Goal: Task Accomplishment & Management: Complete application form

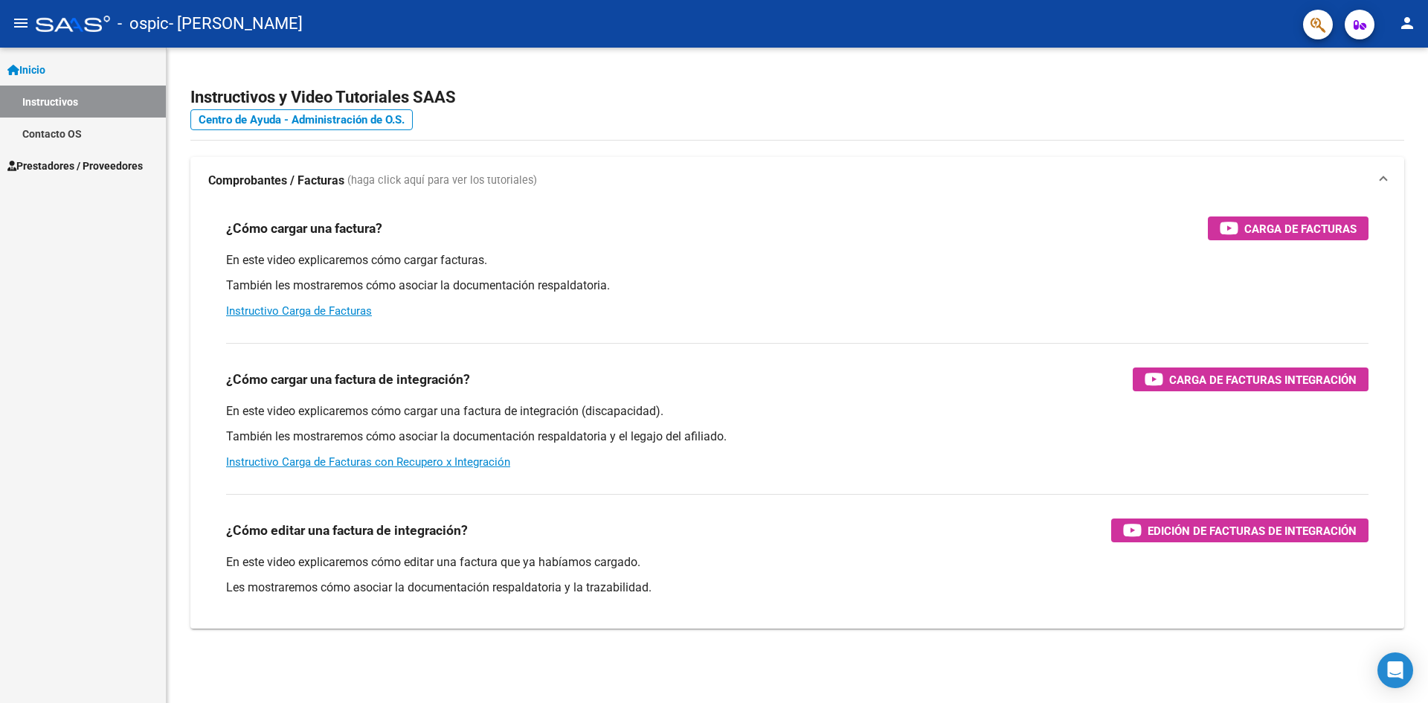
click at [59, 159] on span "Prestadores / Proveedores" at bounding box center [74, 166] width 135 height 16
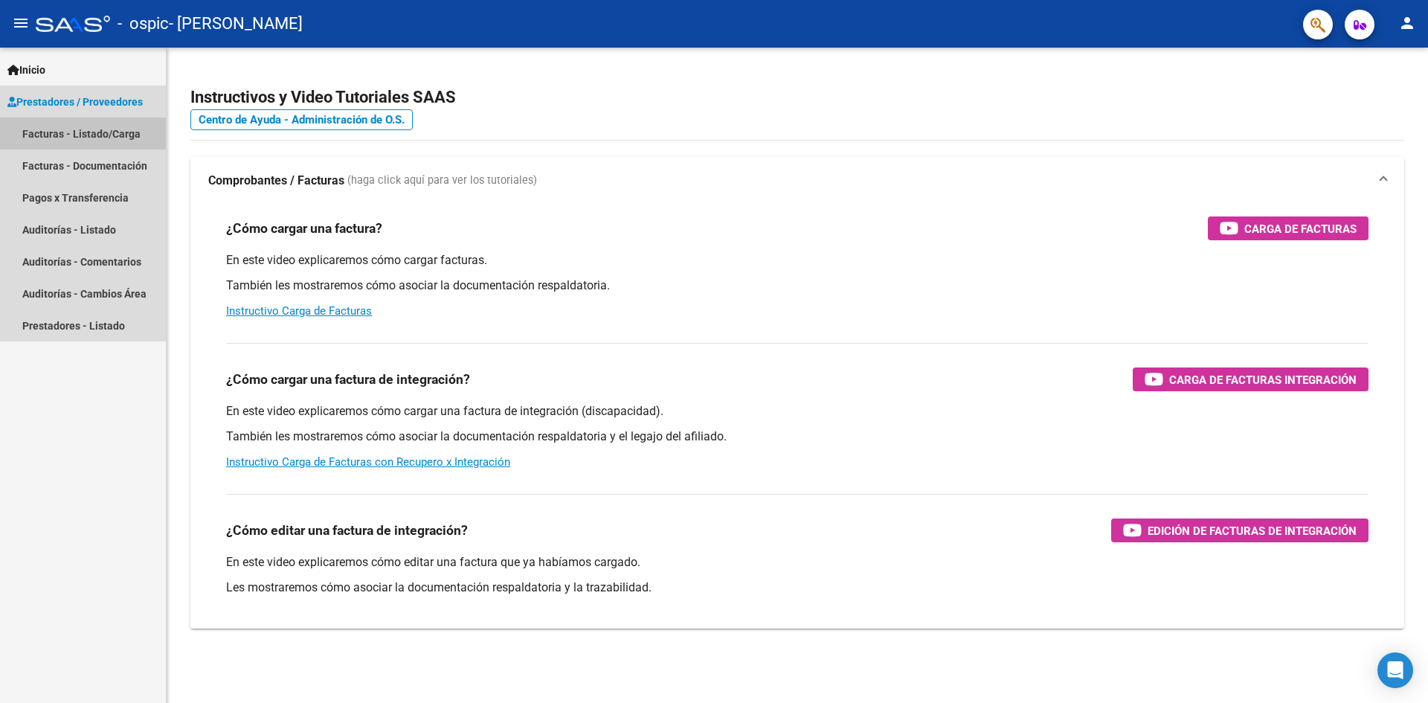
click at [74, 138] on link "Facturas - Listado/Carga" at bounding box center [83, 133] width 166 height 32
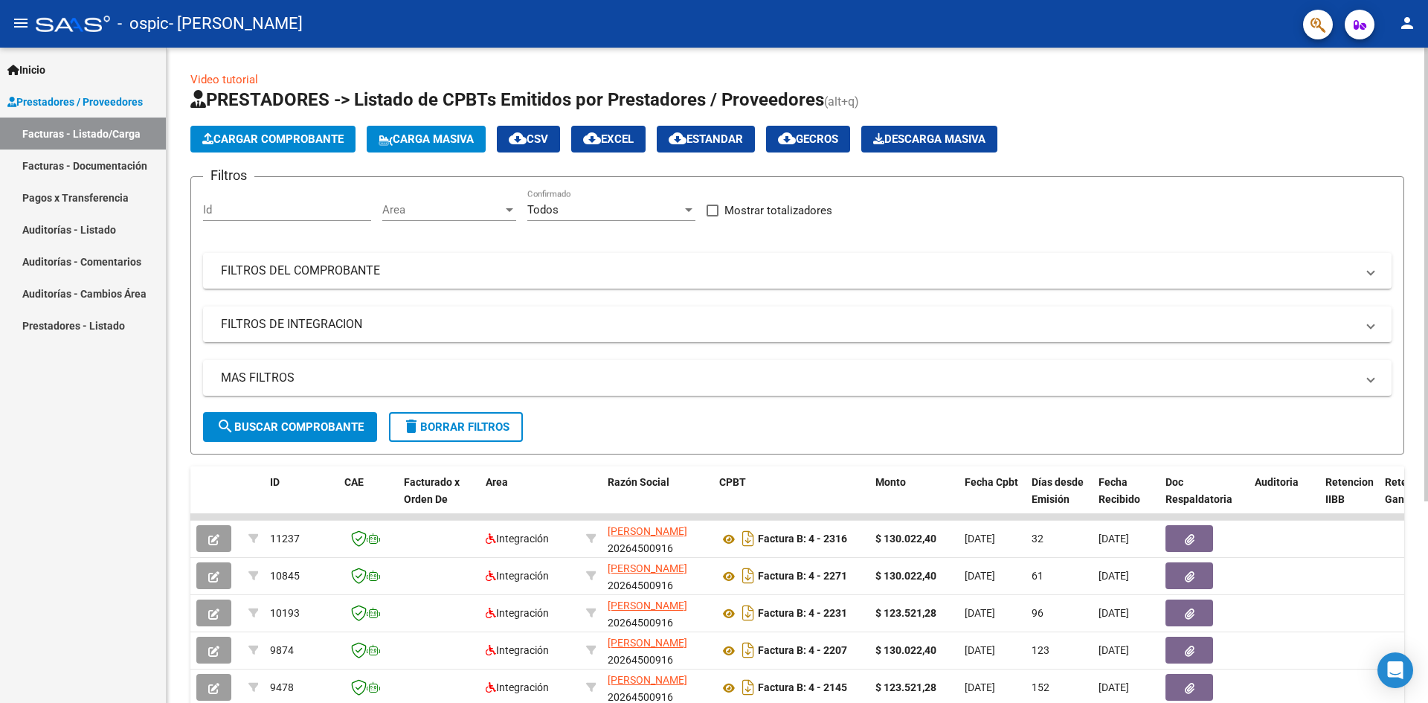
click at [254, 134] on span "Cargar Comprobante" at bounding box center [272, 138] width 141 height 13
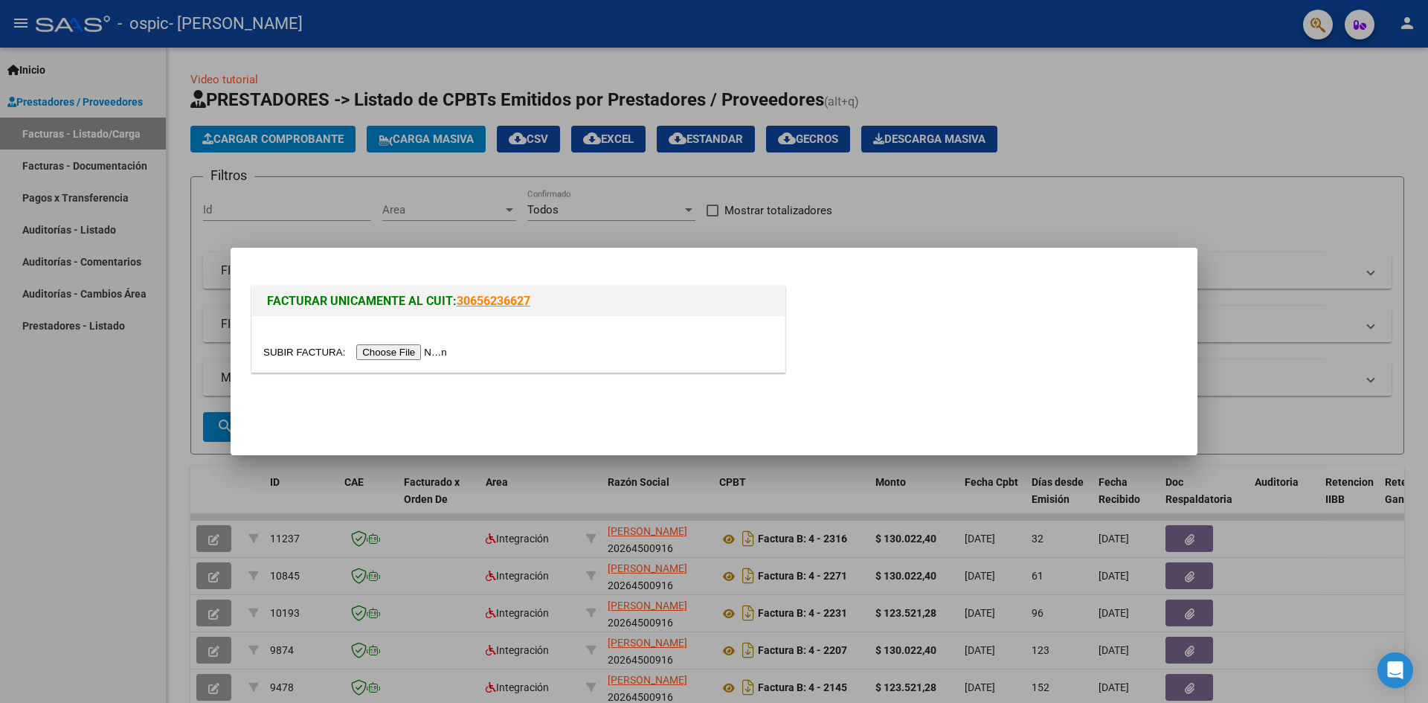
click at [406, 355] on input "file" at bounding box center [357, 352] width 188 height 16
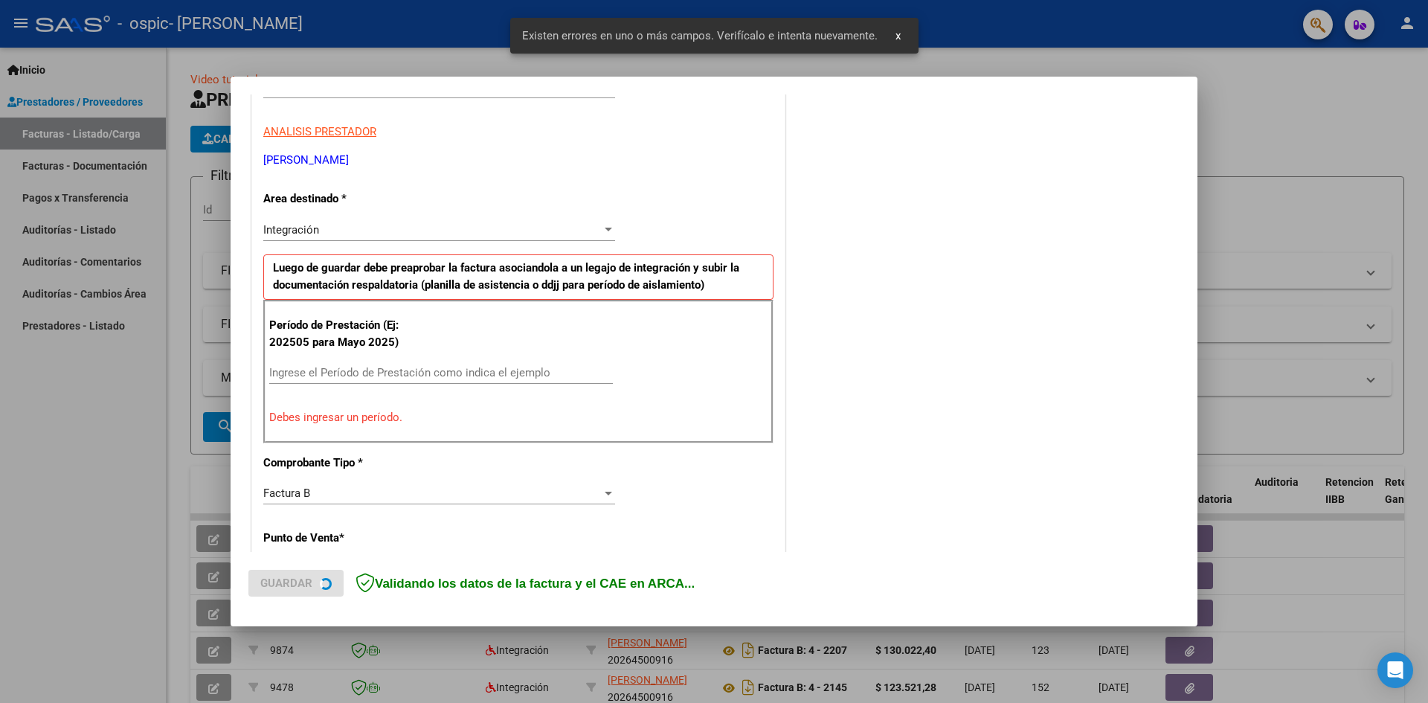
scroll to position [262, 0]
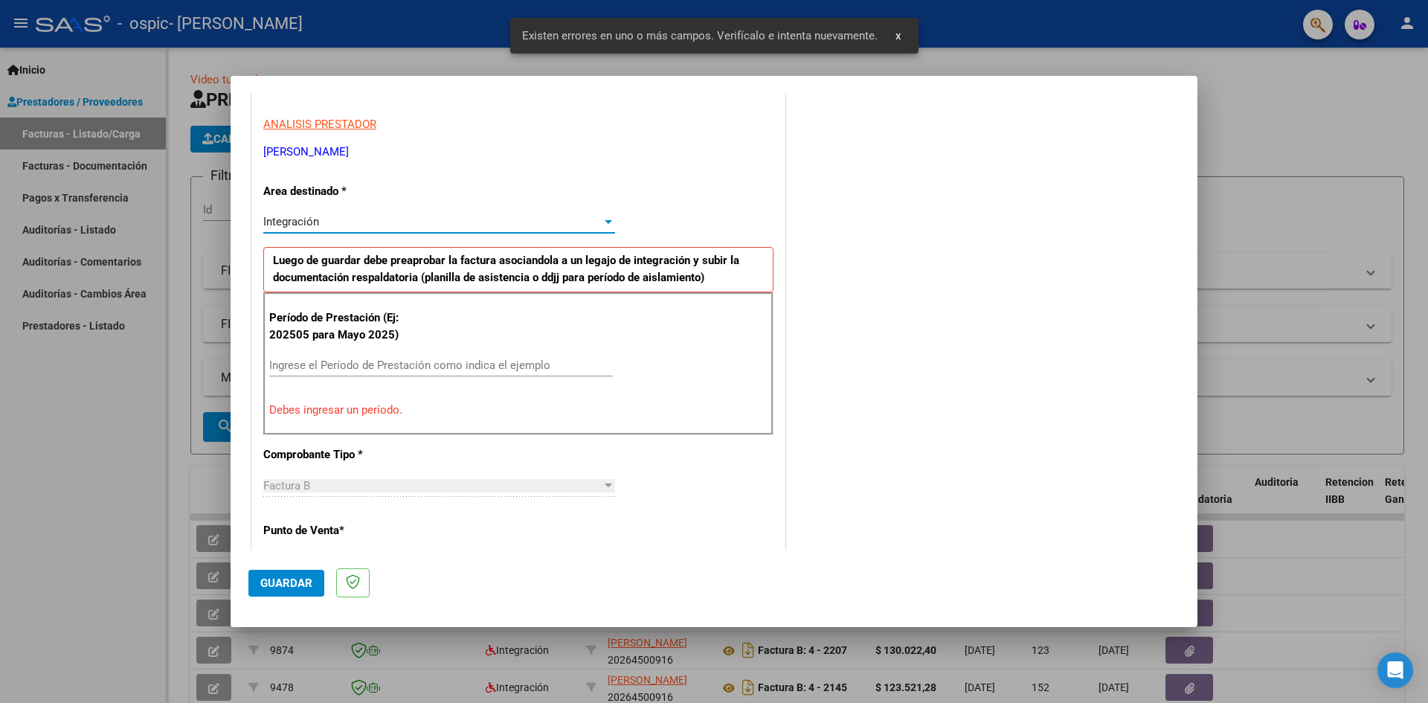
click at [293, 218] on span "Integración" at bounding box center [291, 221] width 56 height 13
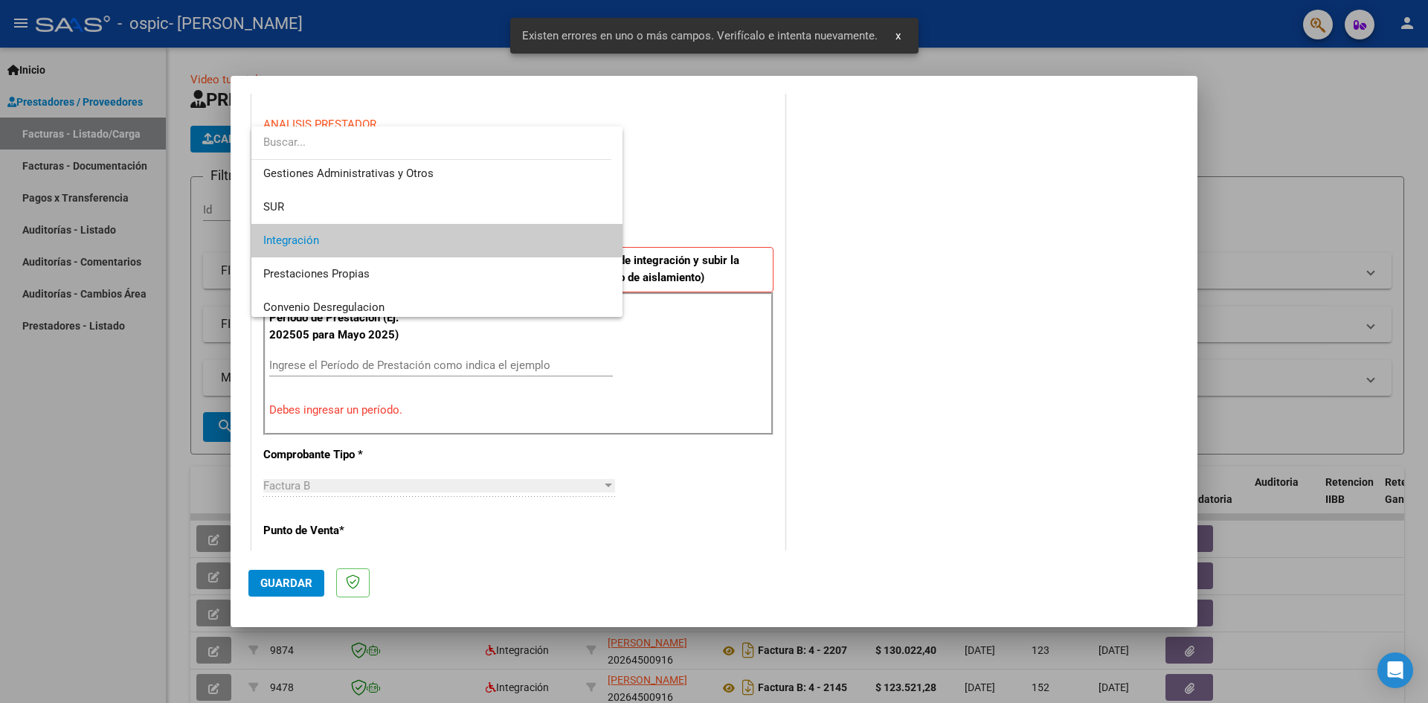
scroll to position [0, 0]
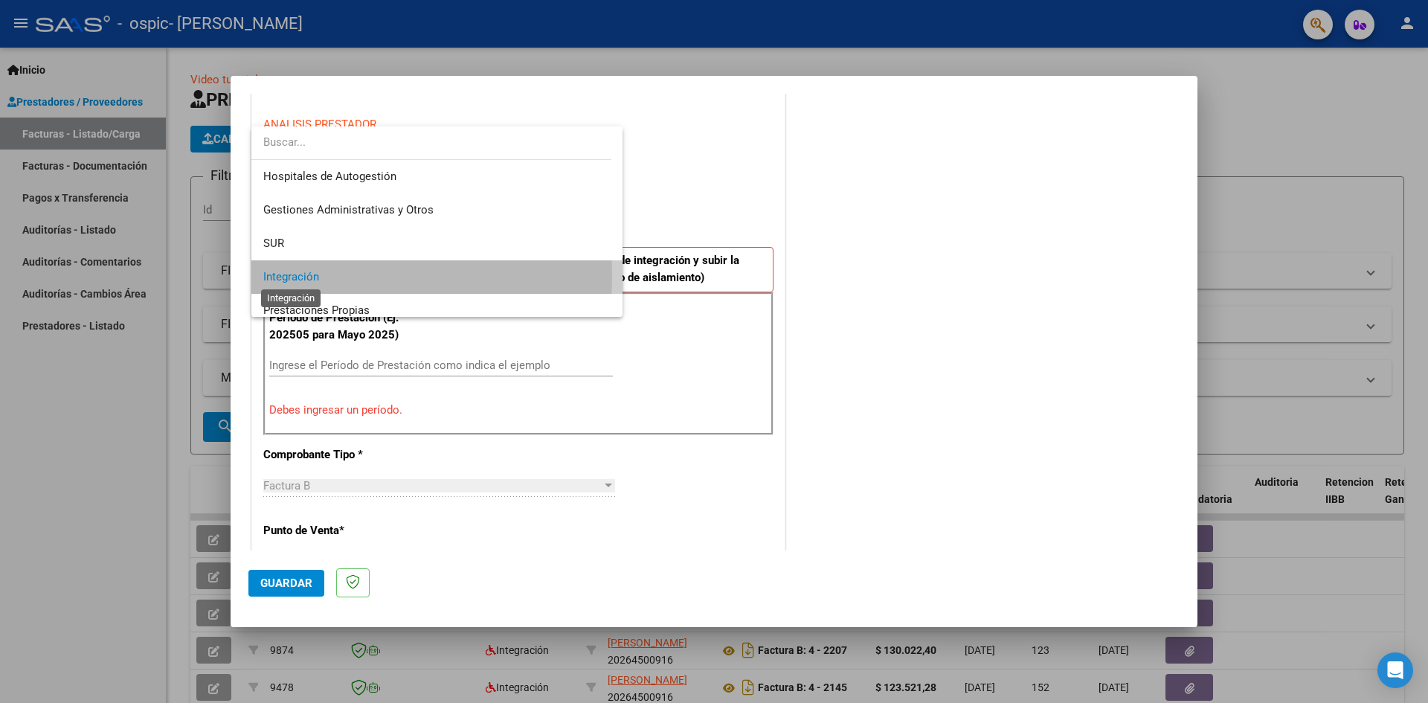
click at [285, 277] on span "Integración" at bounding box center [291, 276] width 56 height 13
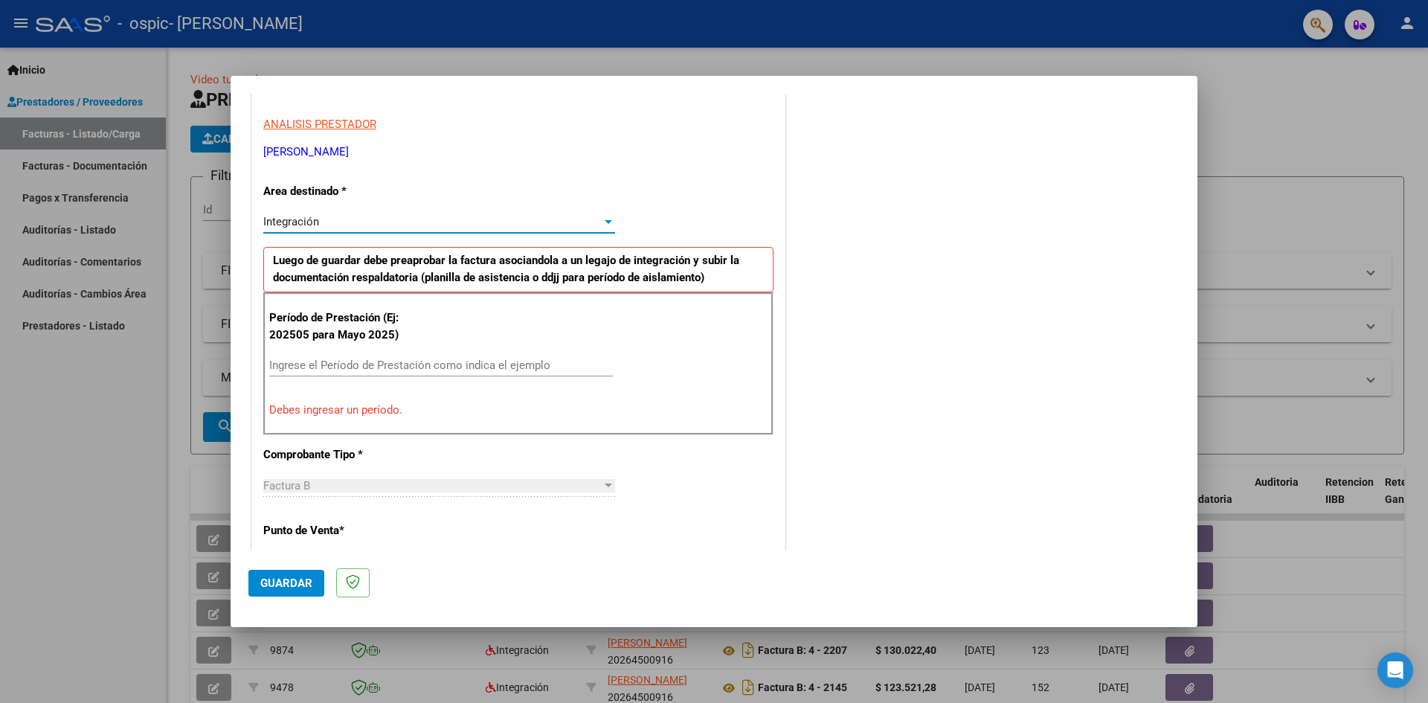
click at [301, 366] on input "Ingrese el Período de Prestación como indica el ejemplo" at bounding box center [441, 364] width 344 height 13
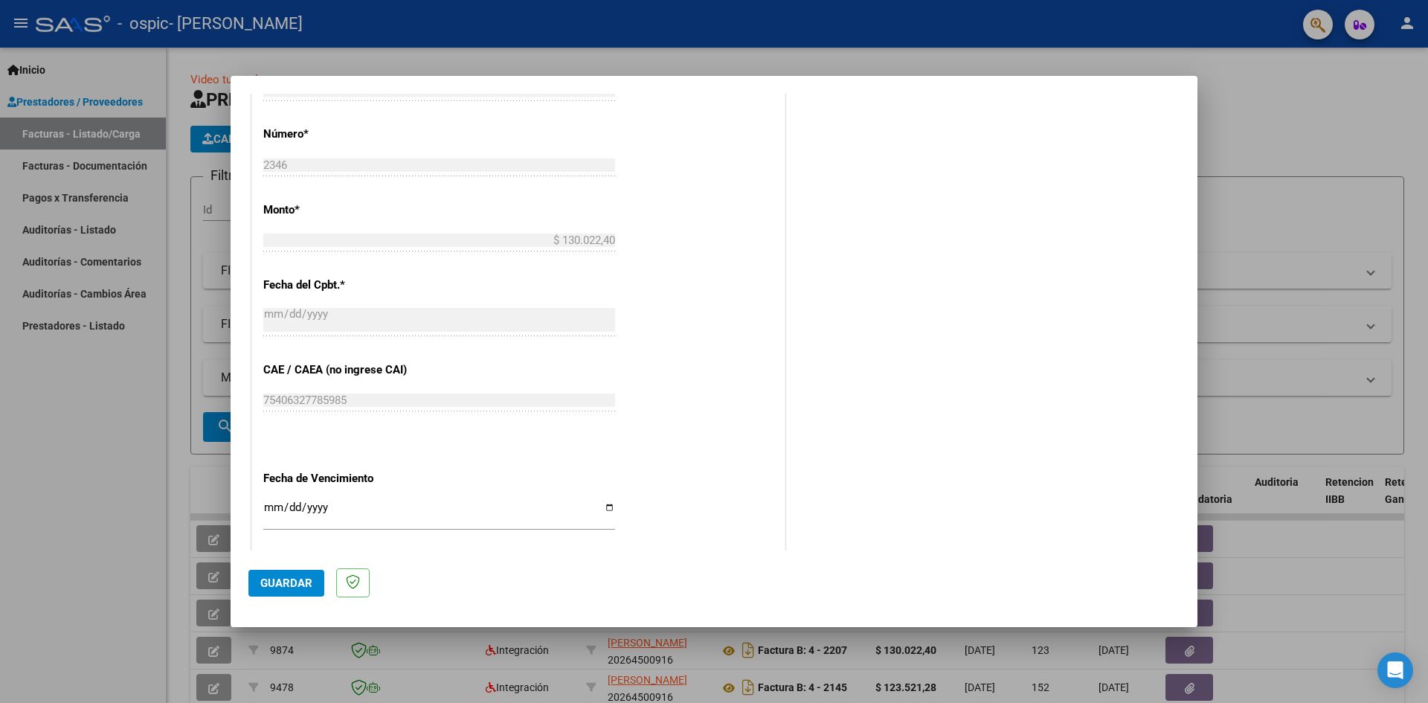
scroll to position [708, 0]
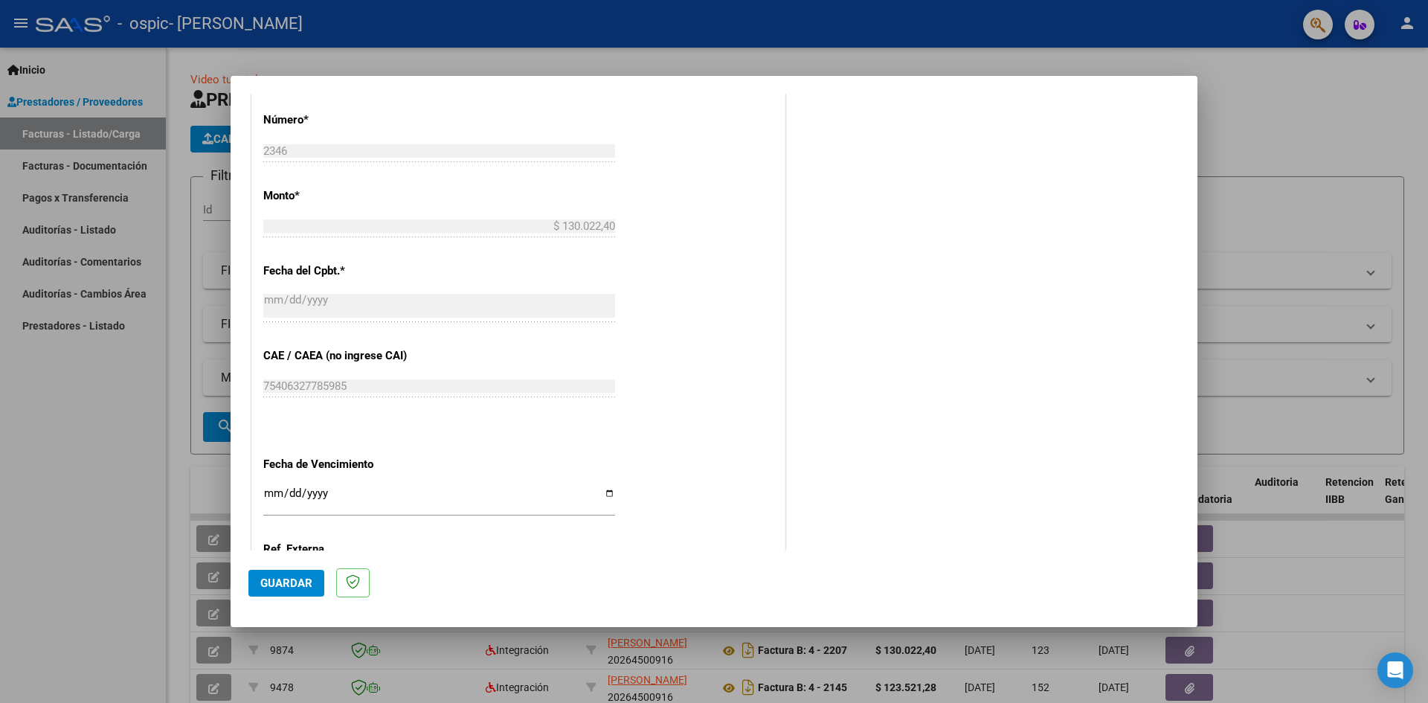
type input "202509"
click at [279, 497] on input "Ingresar la fecha" at bounding box center [439, 499] width 352 height 24
type input "0022-10-12"
type input "[DATE]"
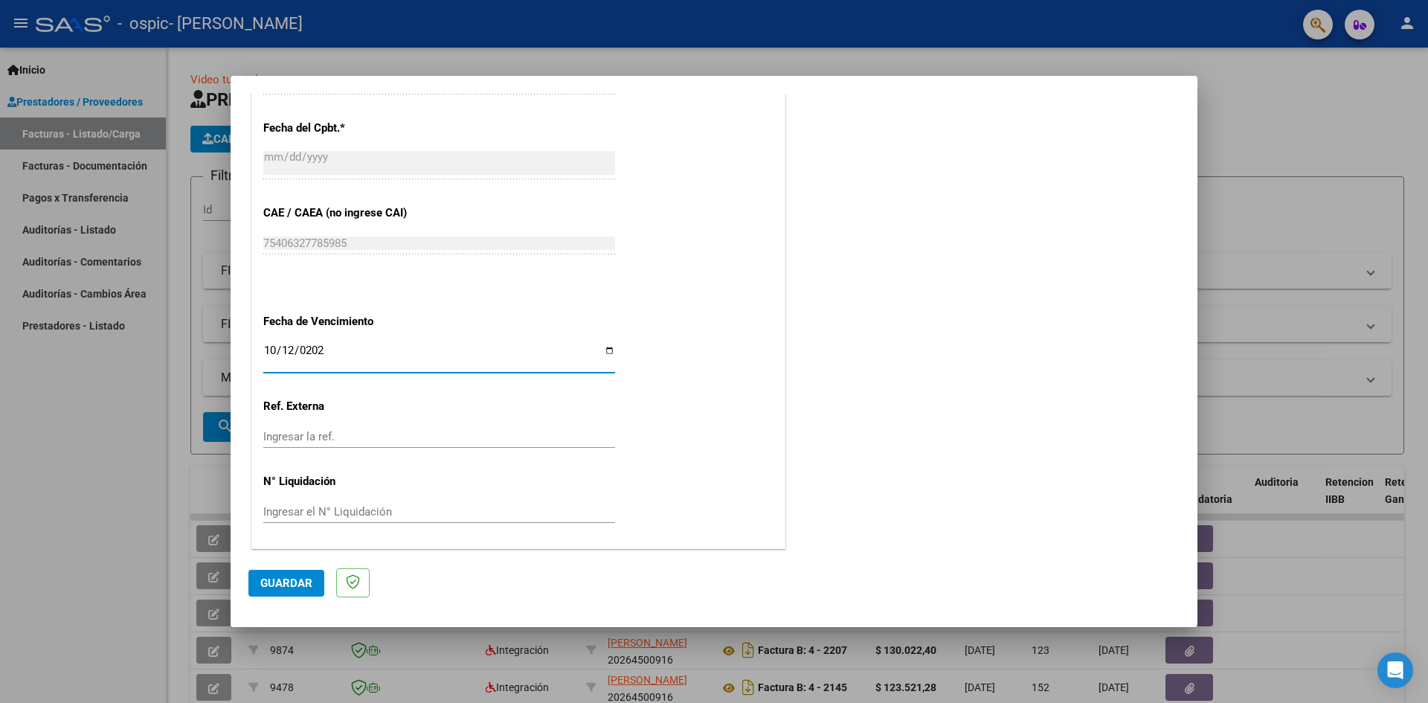
scroll to position [852, 0]
click at [286, 577] on span "Guardar" at bounding box center [286, 582] width 52 height 13
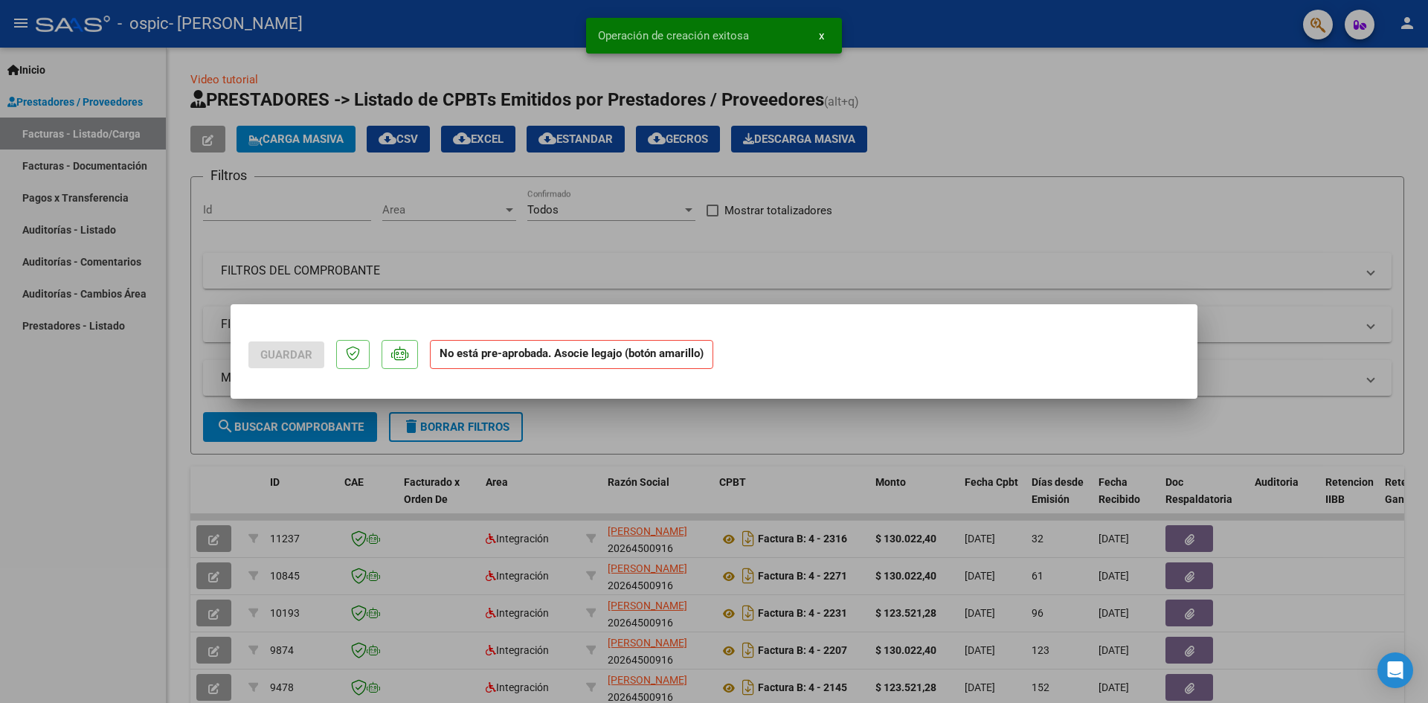
scroll to position [0, 0]
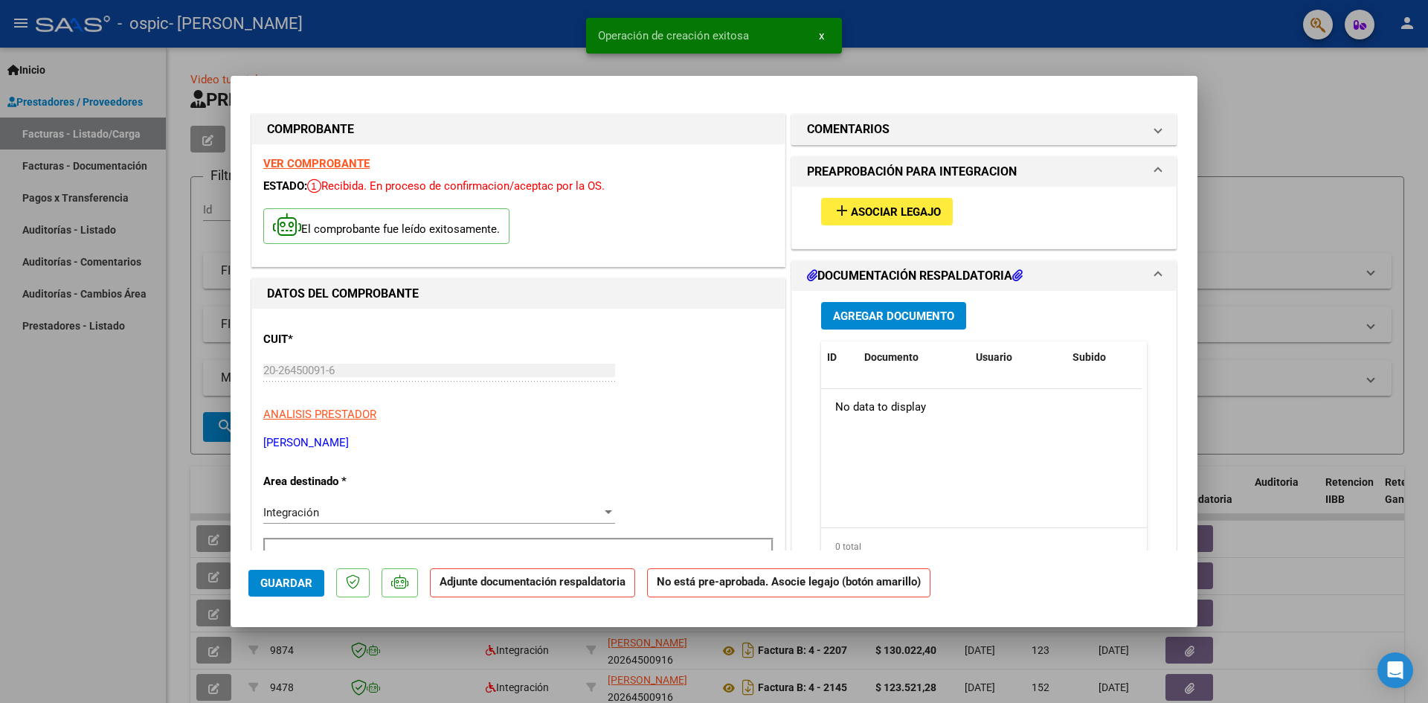
click at [340, 510] on div "Integración" at bounding box center [432, 512] width 338 height 13
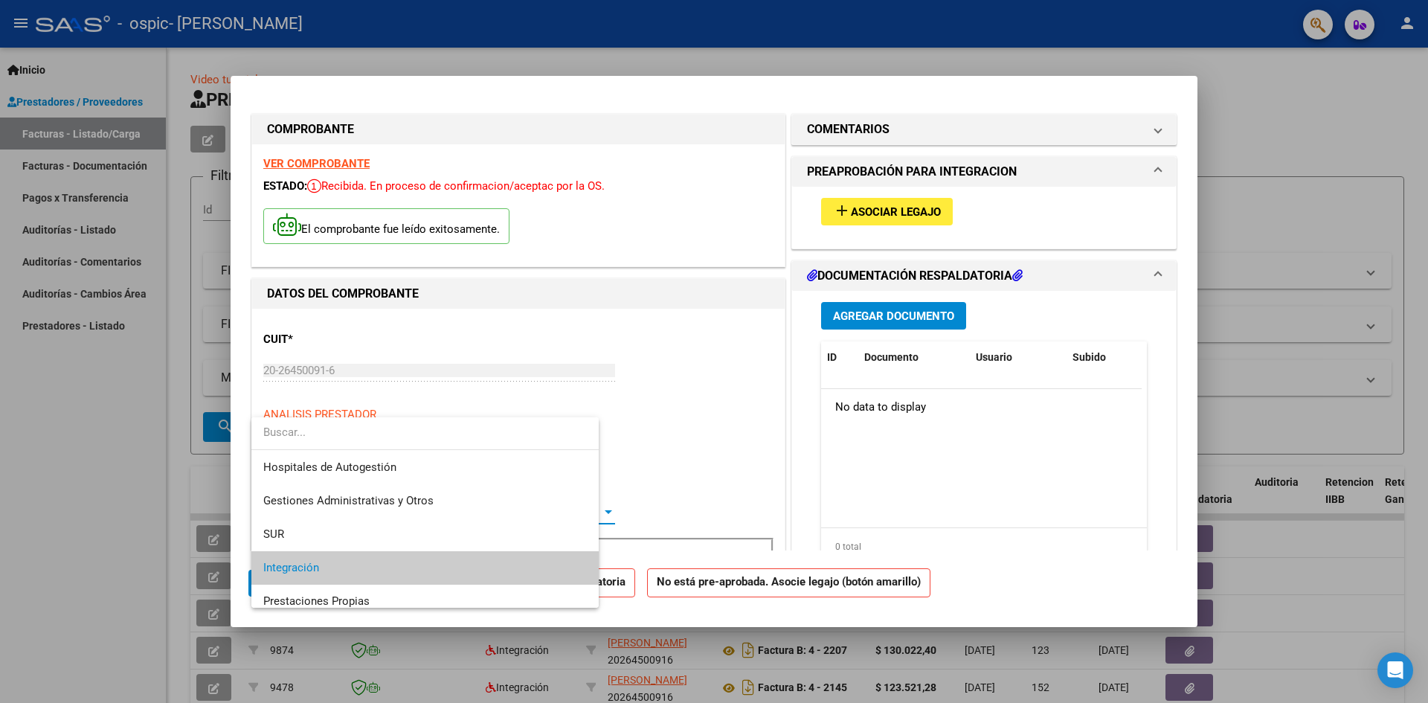
scroll to position [56, 0]
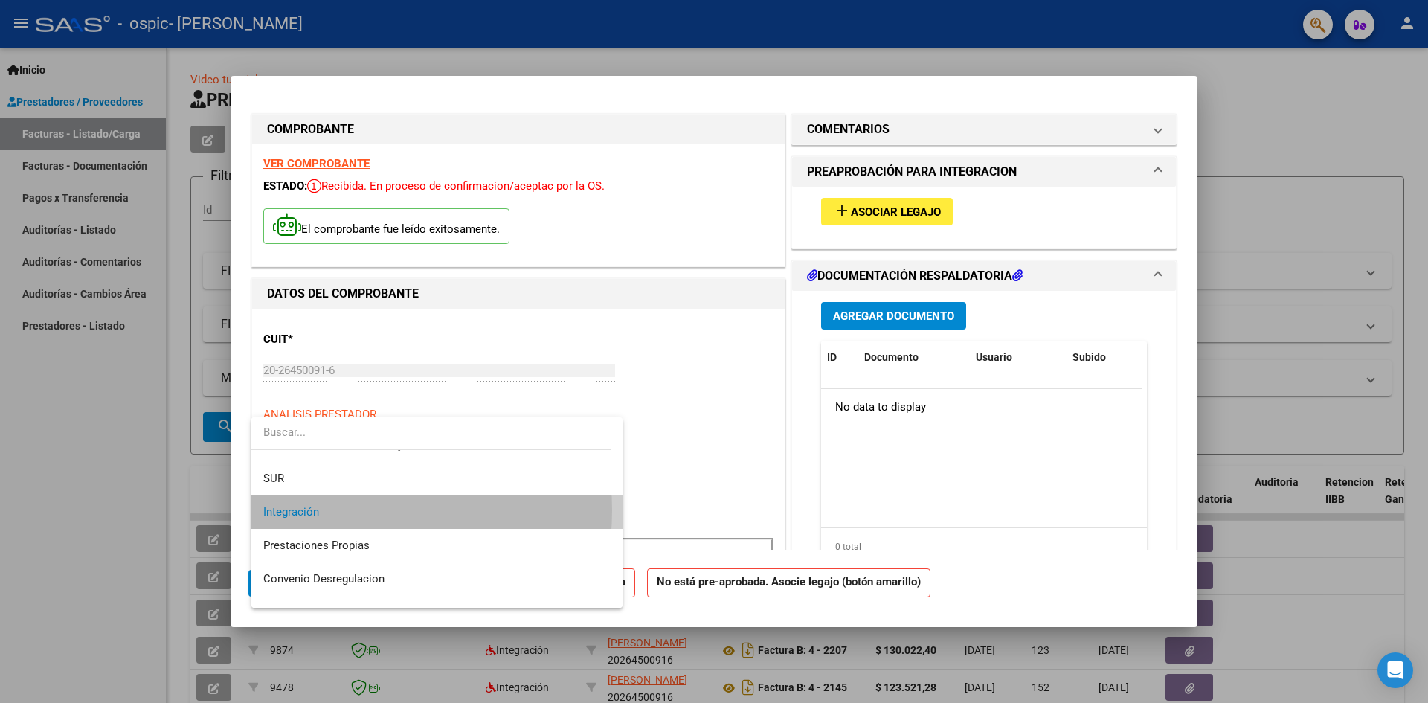
click at [340, 510] on span "Integración" at bounding box center [436, 511] width 347 height 33
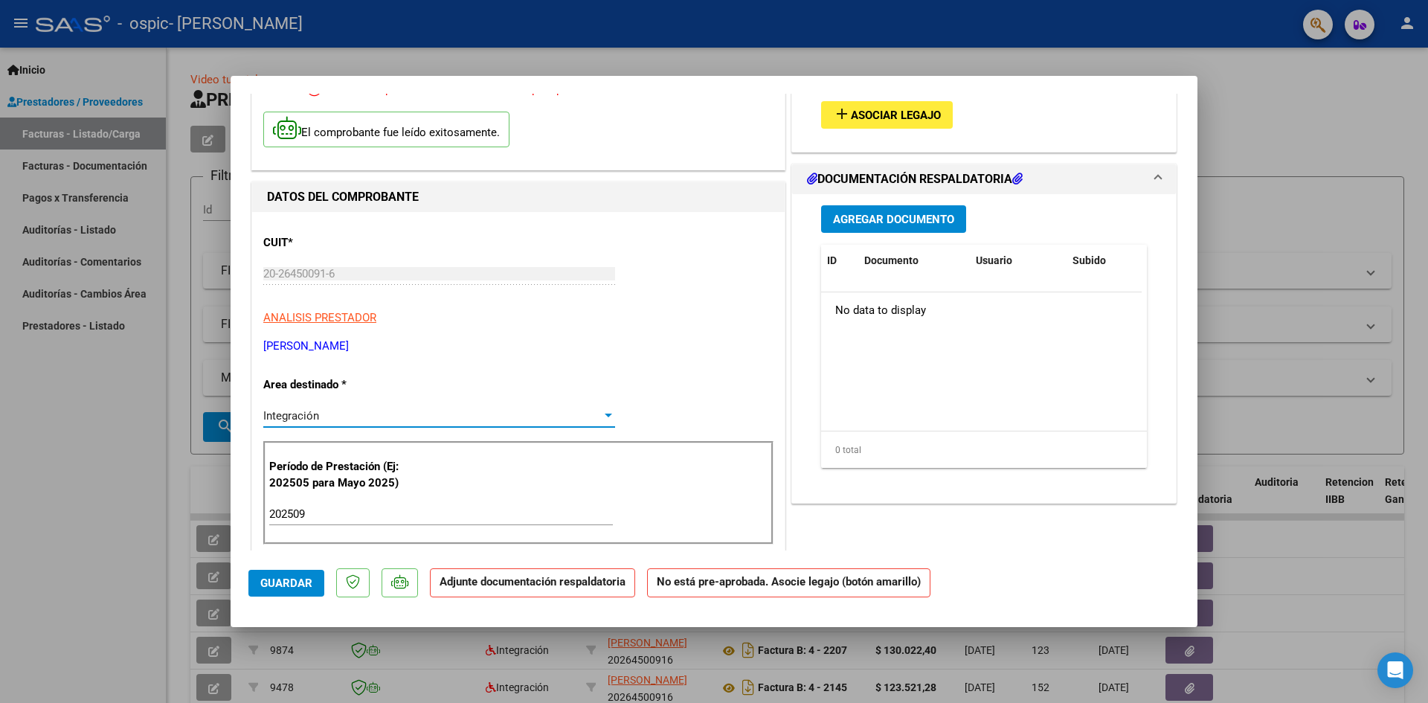
scroll to position [0, 0]
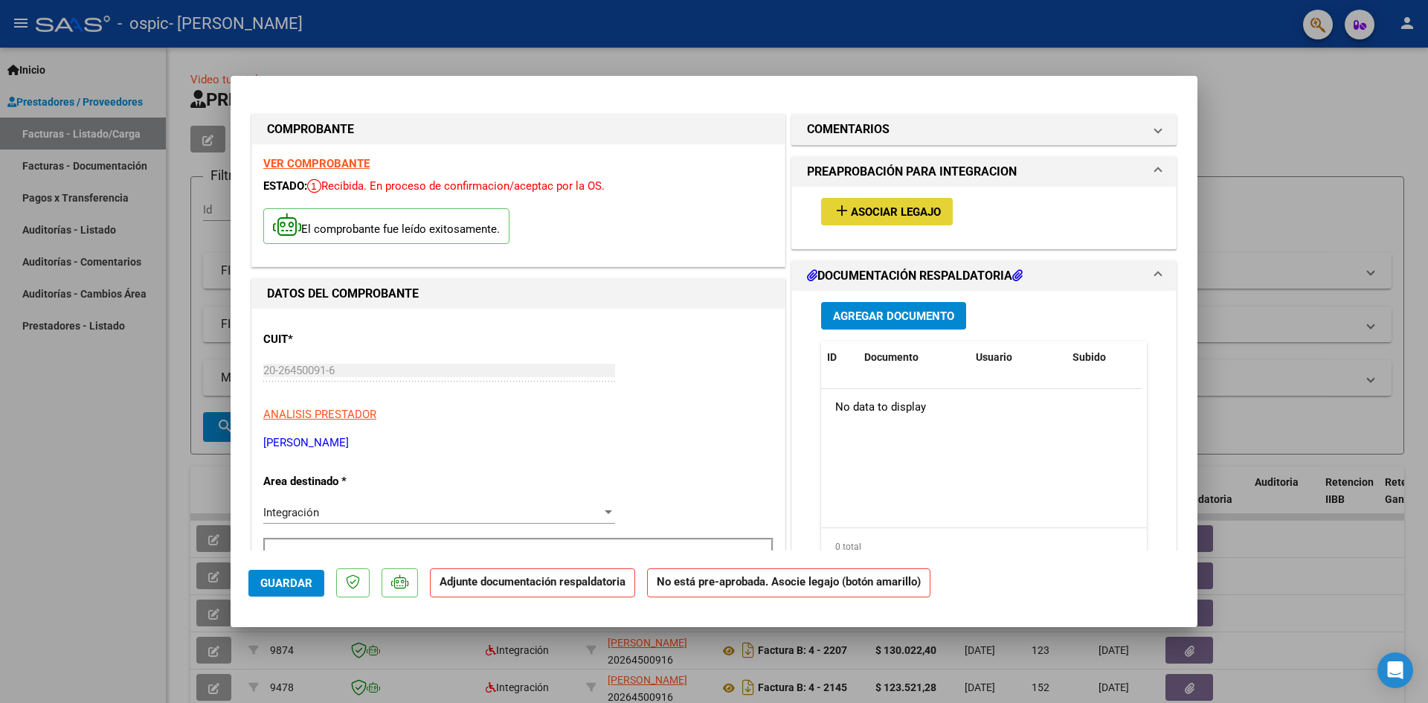
click at [893, 210] on span "Asociar Legajo" at bounding box center [896, 211] width 90 height 13
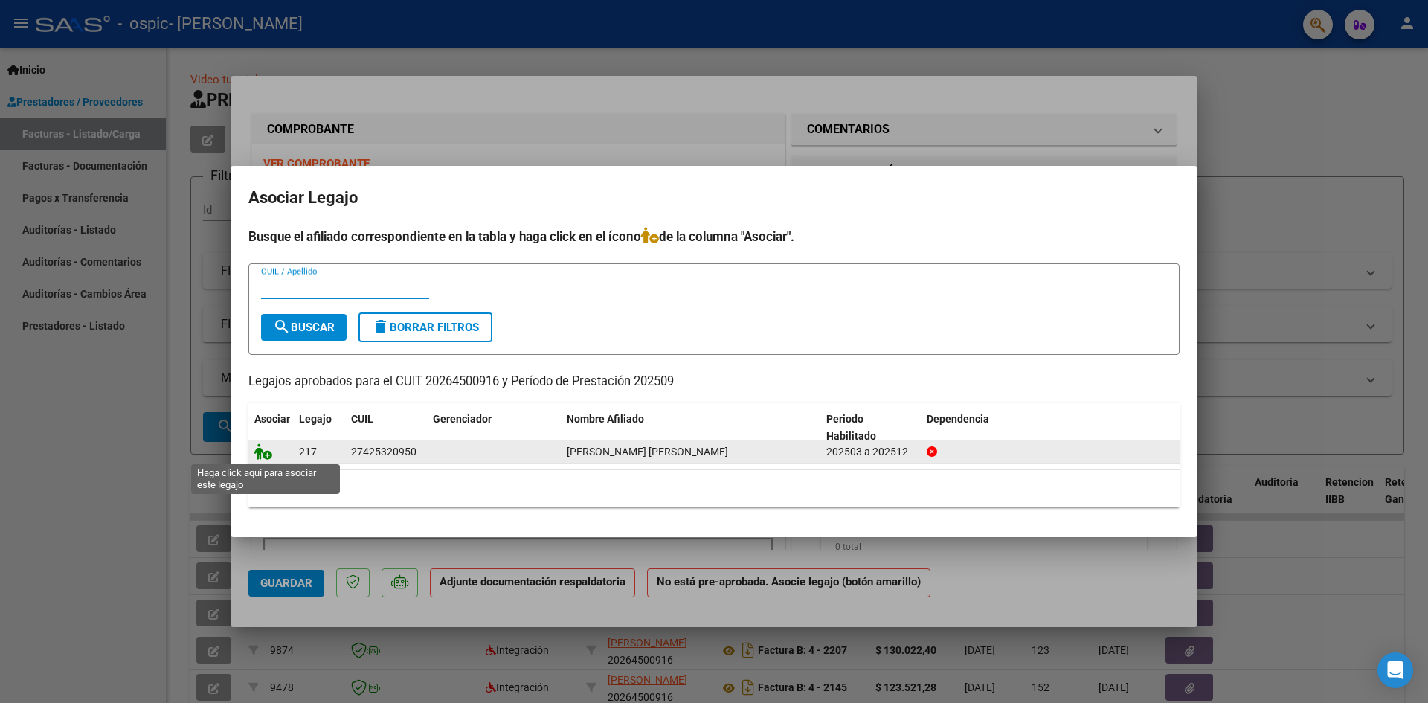
click at [269, 451] on icon at bounding box center [263, 451] width 18 height 16
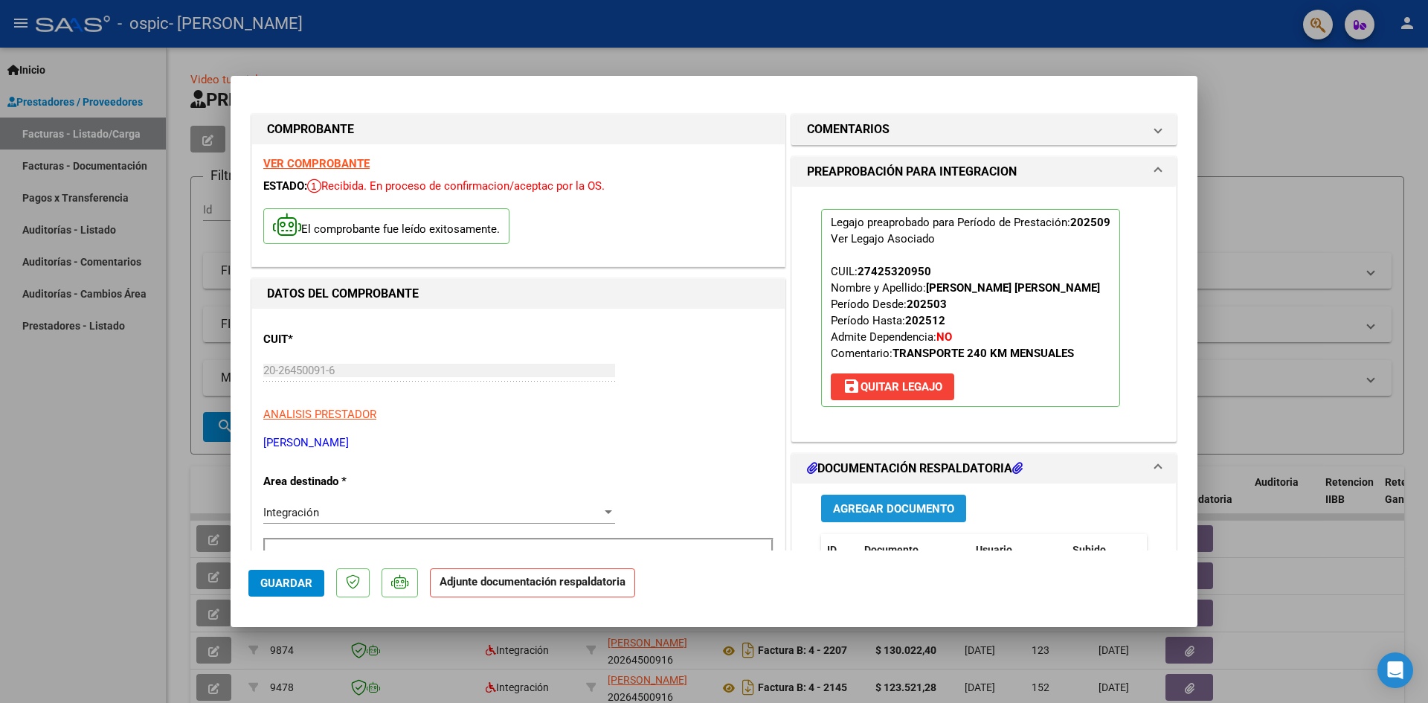
click at [858, 505] on span "Agregar Documento" at bounding box center [893, 508] width 121 height 13
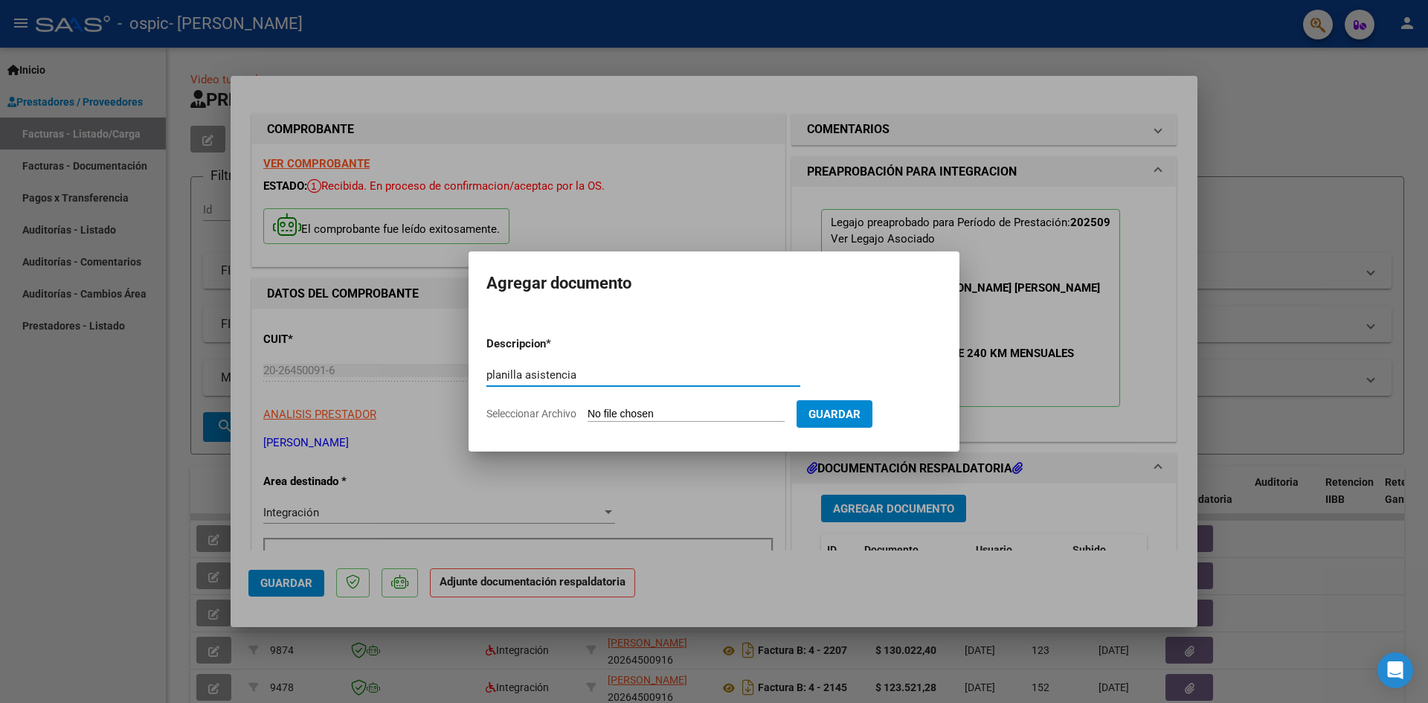
type input "planilla asistencia"
click at [637, 412] on input "Seleccionar Archivo" at bounding box center [685, 415] width 197 height 14
type input "C:\fakepath\[PERSON_NAME].pdf"
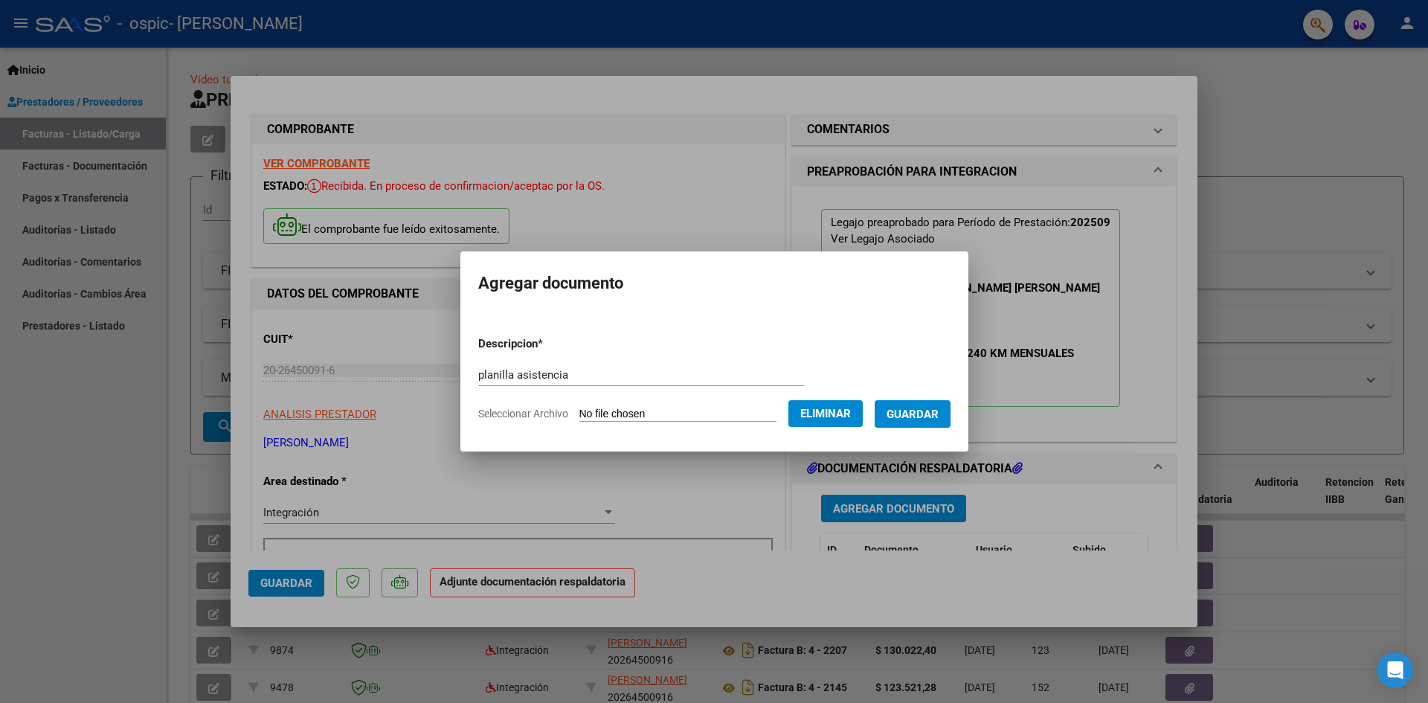
click at [904, 413] on span "Guardar" at bounding box center [912, 414] width 52 height 13
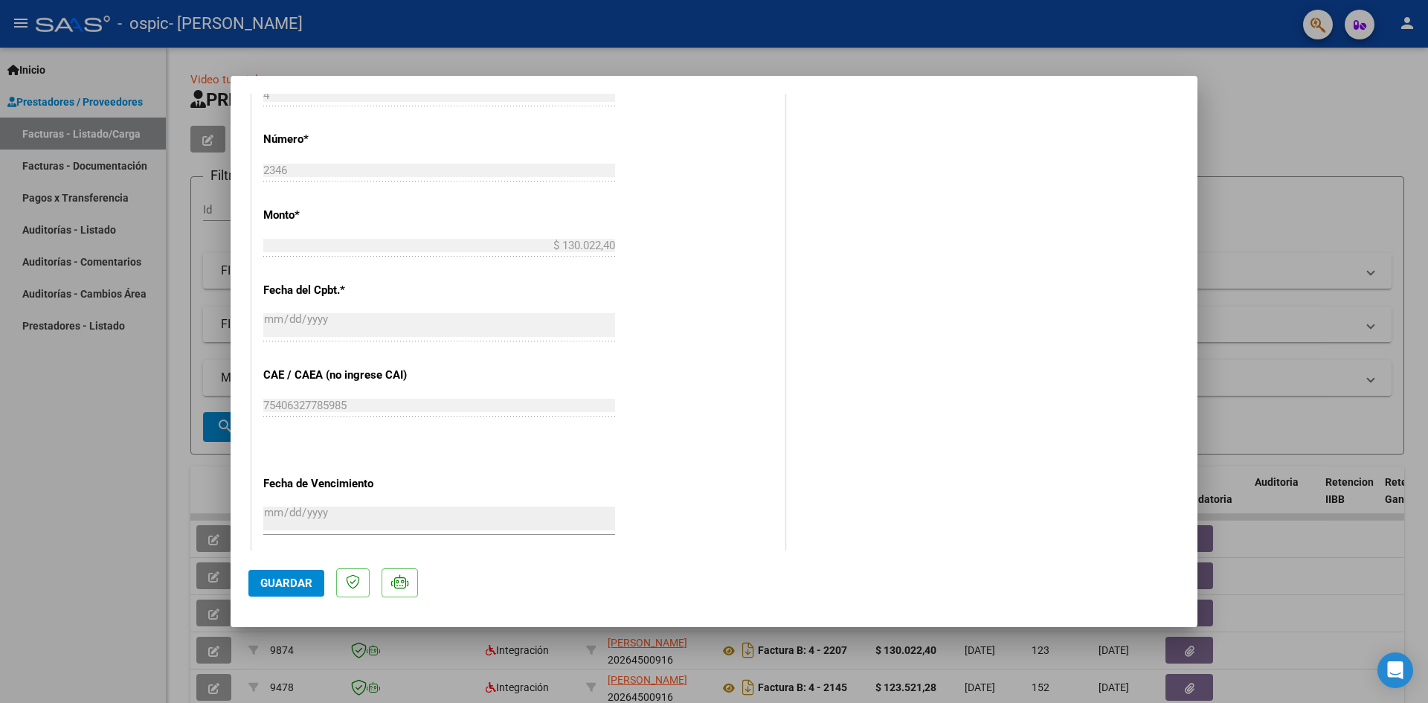
scroll to position [744, 0]
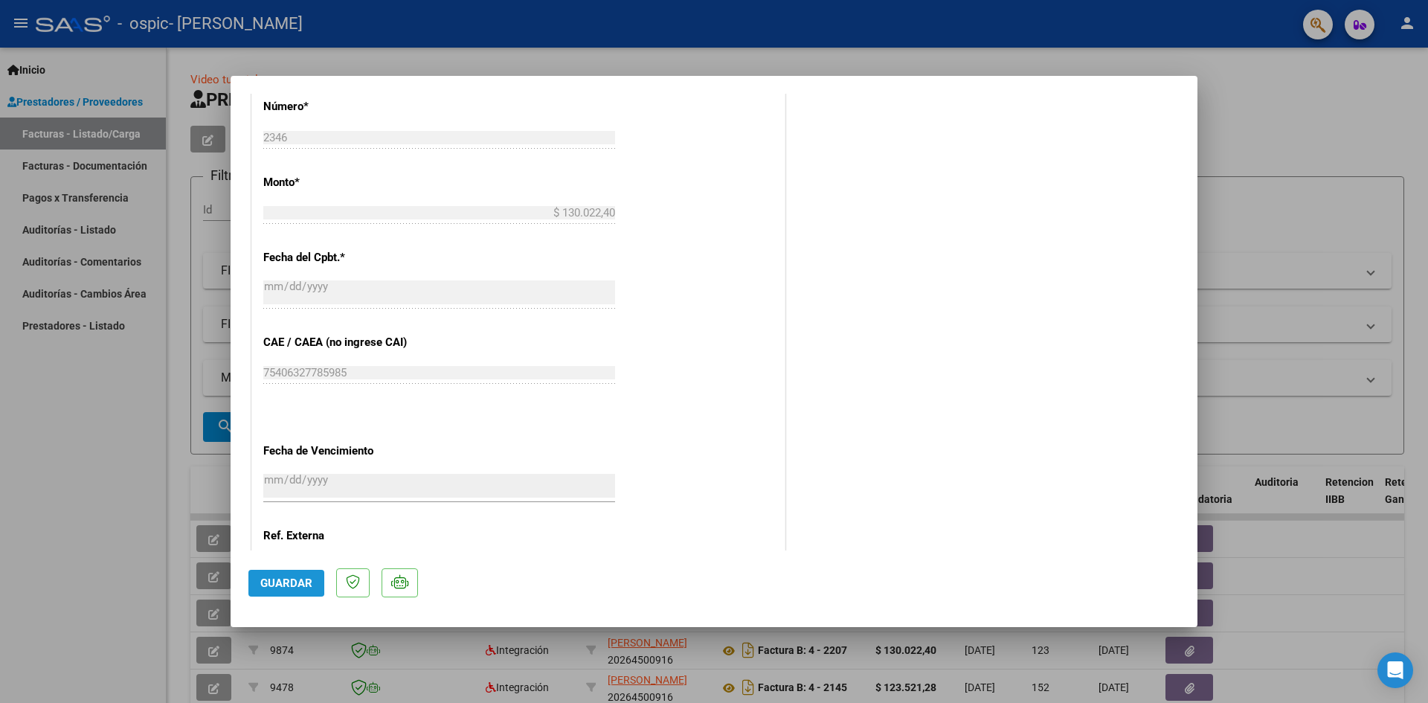
click at [274, 576] on span "Guardar" at bounding box center [286, 582] width 52 height 13
click at [117, 486] on div at bounding box center [714, 351] width 1428 height 703
type input "$ 0,00"
